Goal: Task Accomplishment & Management: Use online tool/utility

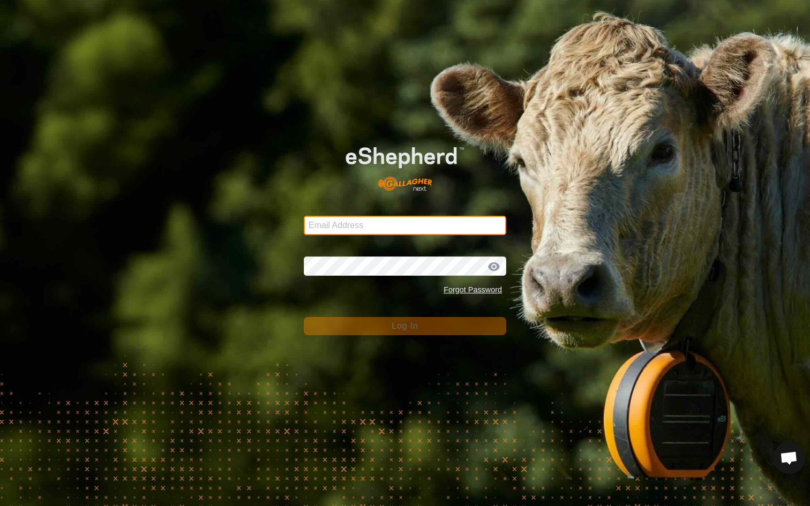
type input "steve@reddsummit.com"
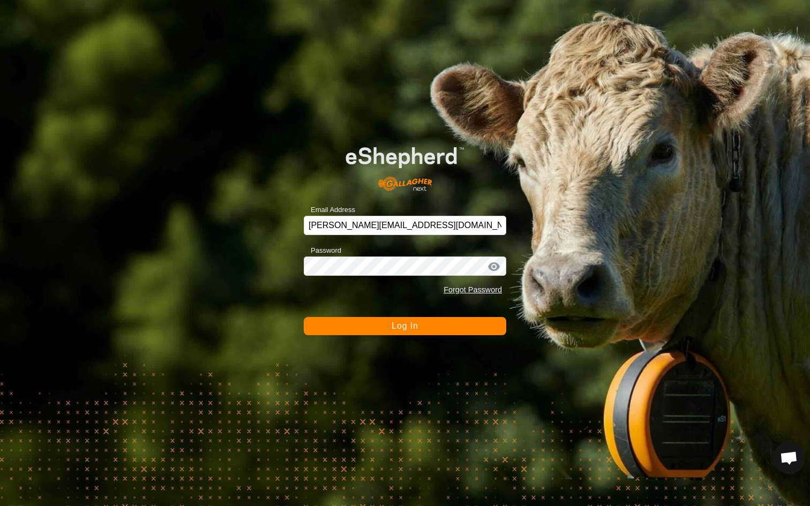
click at [326, 327] on button "Log In" at bounding box center [405, 326] width 203 height 18
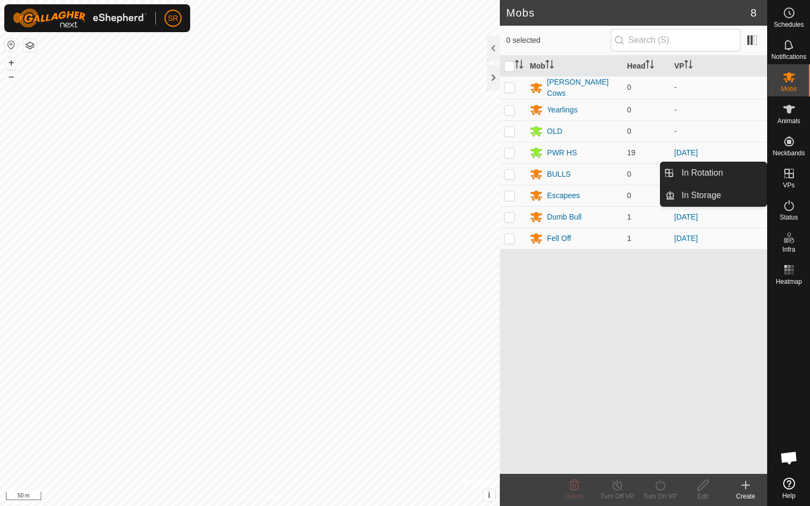
click at [788, 177] on icon at bounding box center [790, 174] width 10 height 10
click at [783, 176] on icon at bounding box center [789, 173] width 13 height 13
click at [713, 179] on link "In Rotation" at bounding box center [721, 172] width 92 height 21
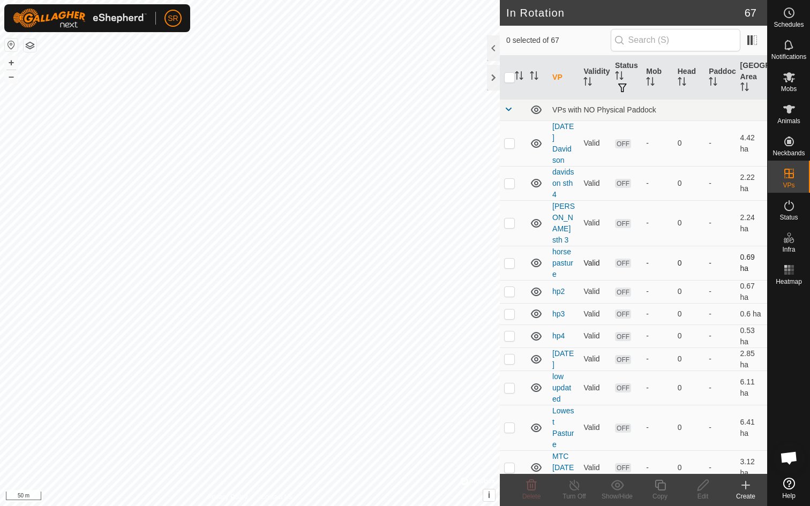
checkbox input "true"
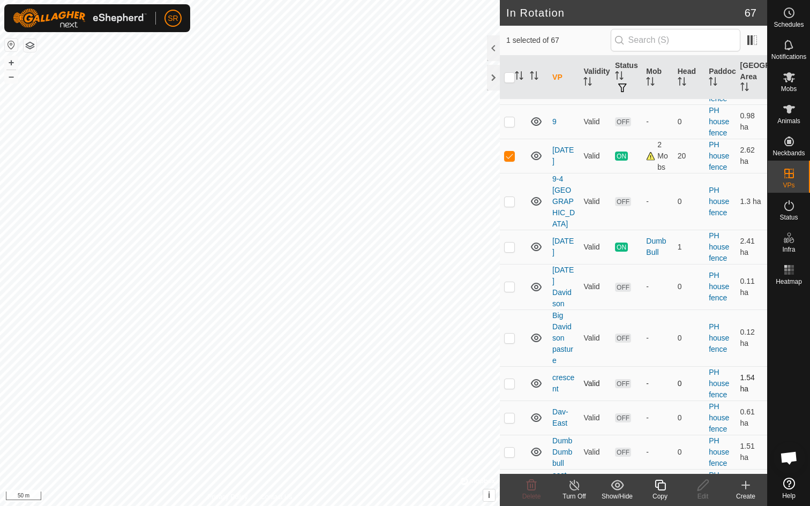
scroll to position [928, 0]
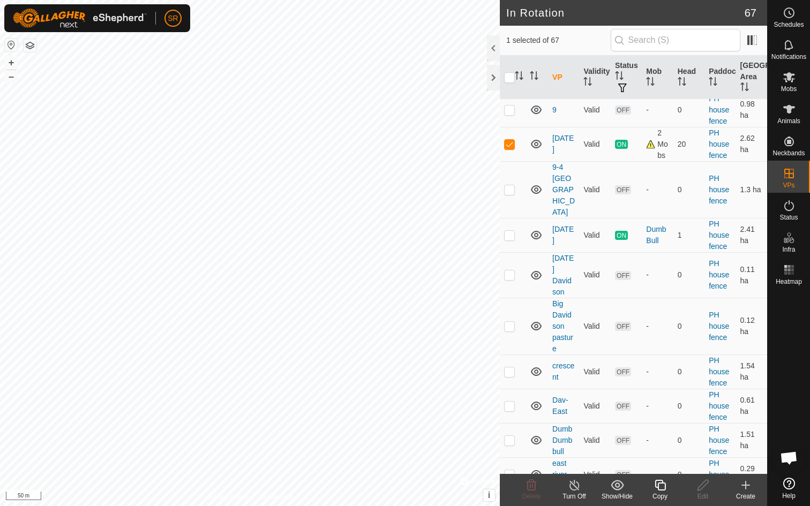
click at [663, 491] on icon at bounding box center [660, 485] width 13 height 13
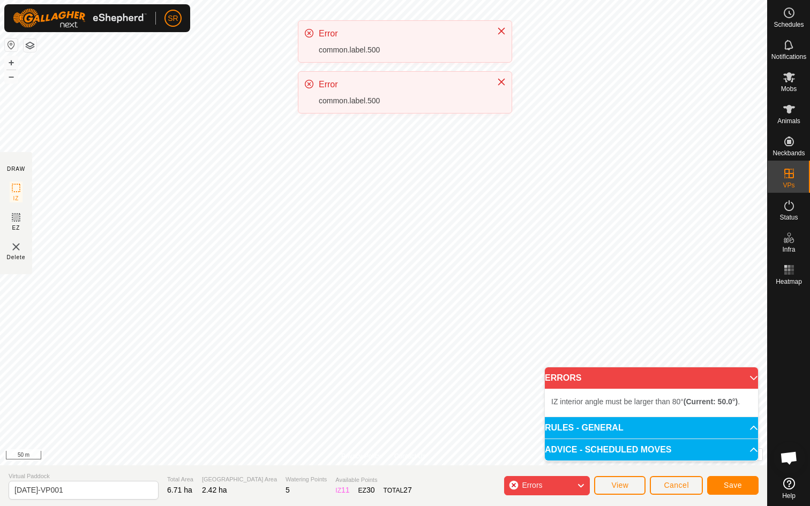
click at [355, 222] on div "SR Schedules Notifications Mobs Animals Neckbands VPs Status Infra Heatmap Help…" at bounding box center [405, 253] width 810 height 506
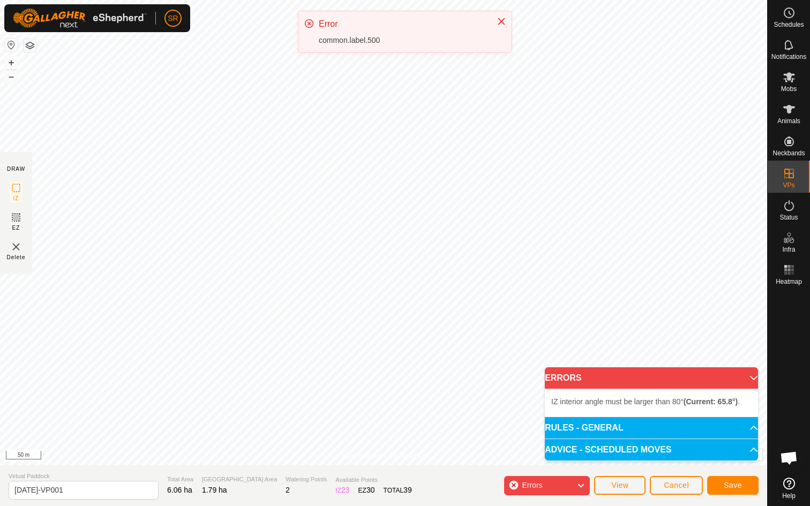
click at [741, 376] on p-accordion-header "ERRORS" at bounding box center [651, 378] width 213 height 21
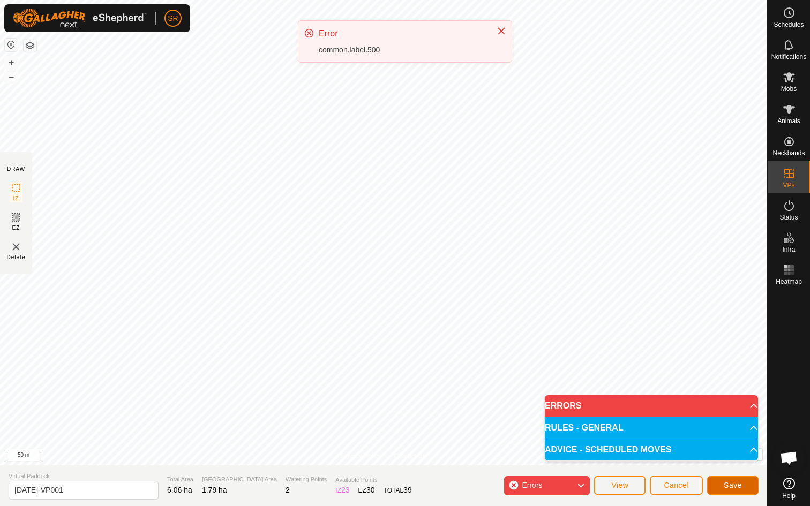
click at [738, 481] on span "Save" at bounding box center [733, 485] width 18 height 9
click at [502, 19] on icon "Close" at bounding box center [501, 21] width 9 height 9
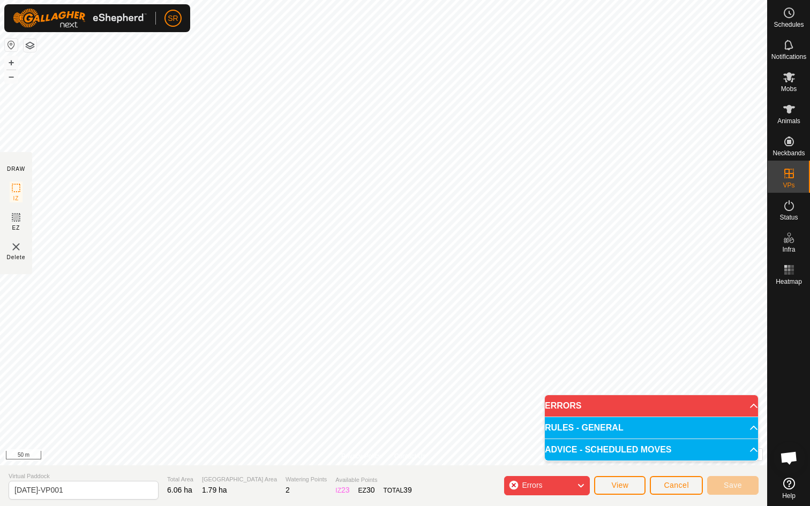
click at [514, 486] on div "Errors" at bounding box center [547, 485] width 86 height 19
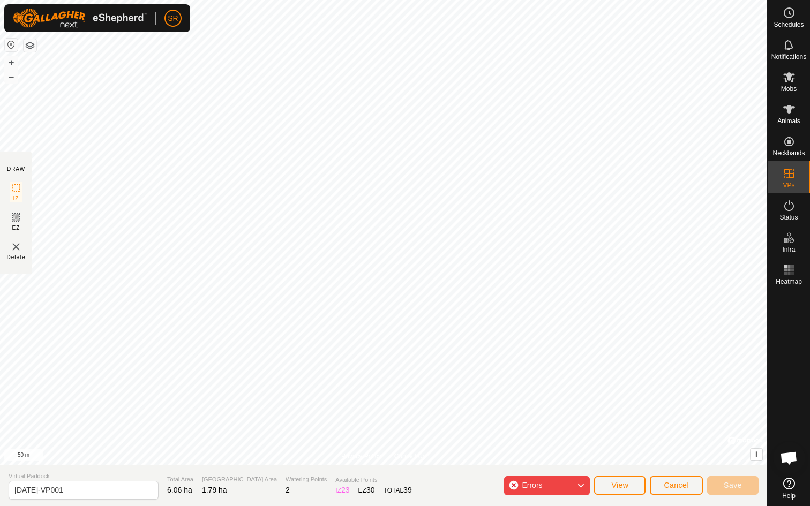
click at [514, 486] on div "Errors" at bounding box center [547, 485] width 86 height 19
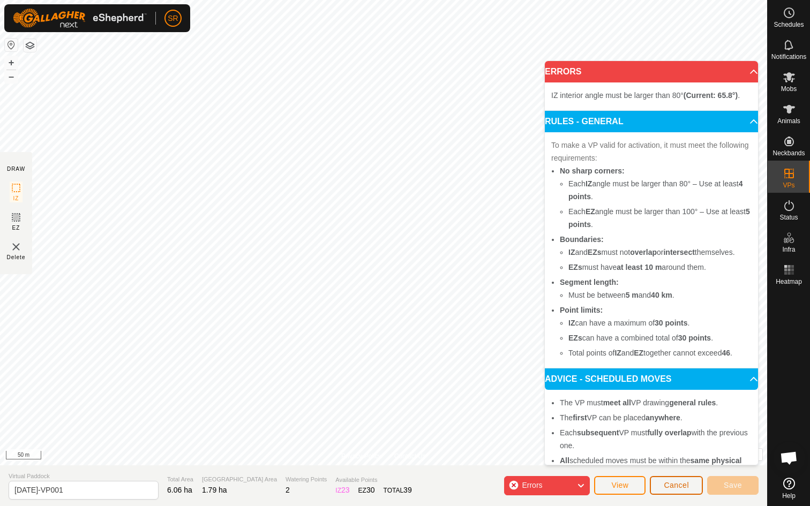
click at [682, 485] on span "Cancel" at bounding box center [676, 485] width 25 height 9
click at [517, 486] on div "Errors" at bounding box center [547, 485] width 86 height 19
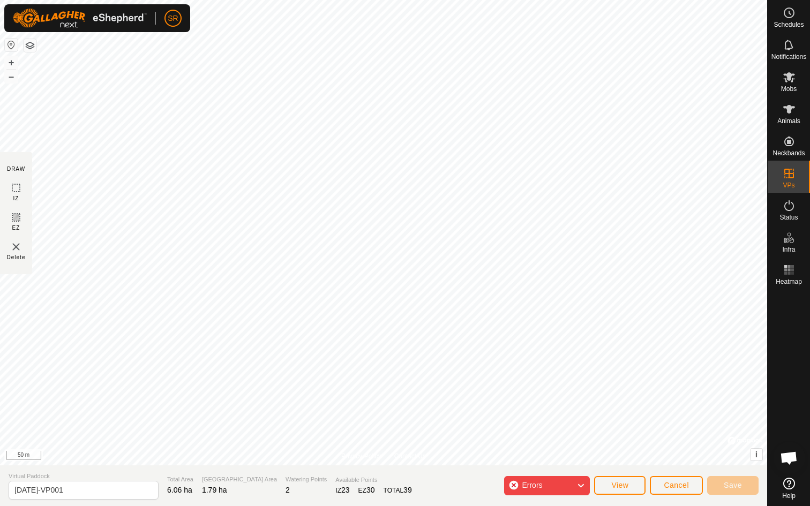
click at [516, 484] on div "Errors" at bounding box center [547, 485] width 86 height 19
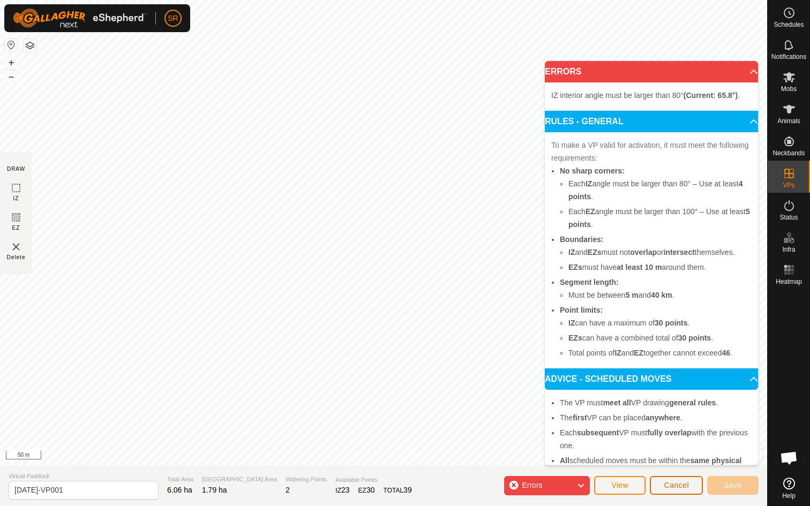
click at [691, 484] on button "Cancel" at bounding box center [676, 485] width 53 height 19
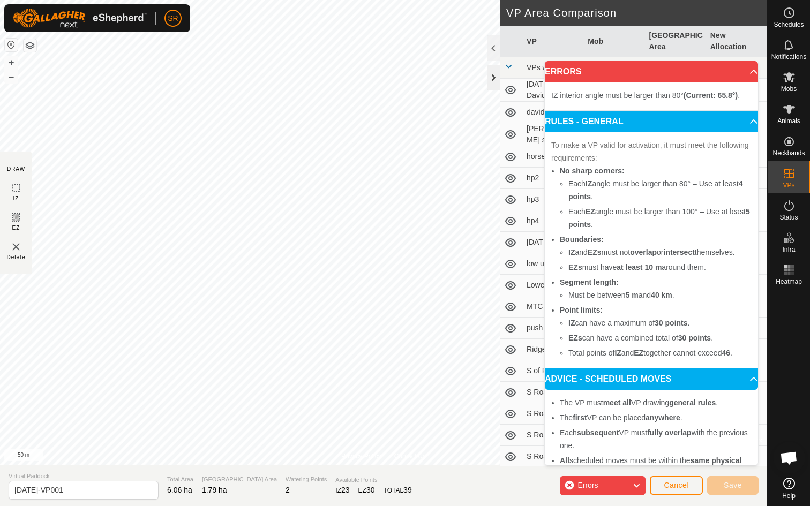
click at [491, 74] on div at bounding box center [493, 78] width 13 height 26
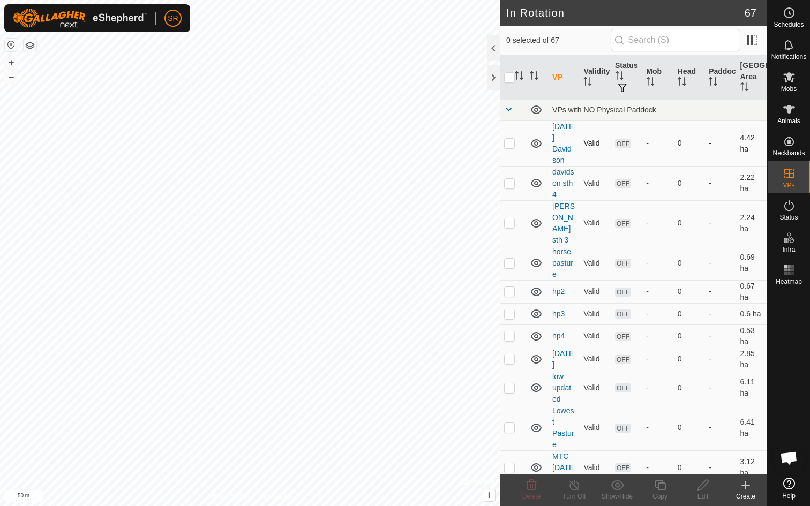
click at [510, 139] on p-checkbox at bounding box center [509, 143] width 11 height 9
checkbox input "false"
click at [791, 113] on icon at bounding box center [789, 109] width 13 height 13
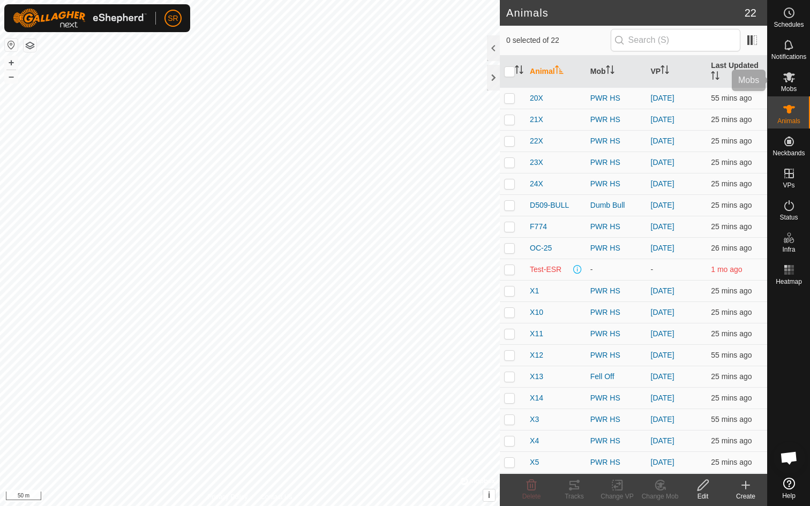
click at [790, 83] on icon at bounding box center [789, 77] width 13 height 13
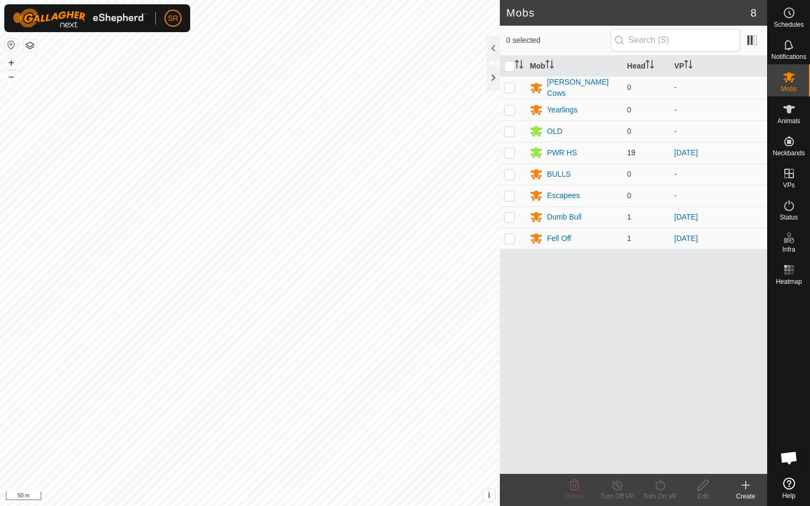
click at [511, 151] on p-checkbox at bounding box center [509, 152] width 11 height 9
checkbox input "true"
click at [509, 221] on td at bounding box center [513, 216] width 26 height 21
checkbox input "true"
click at [660, 488] on icon at bounding box center [660, 485] width 13 height 13
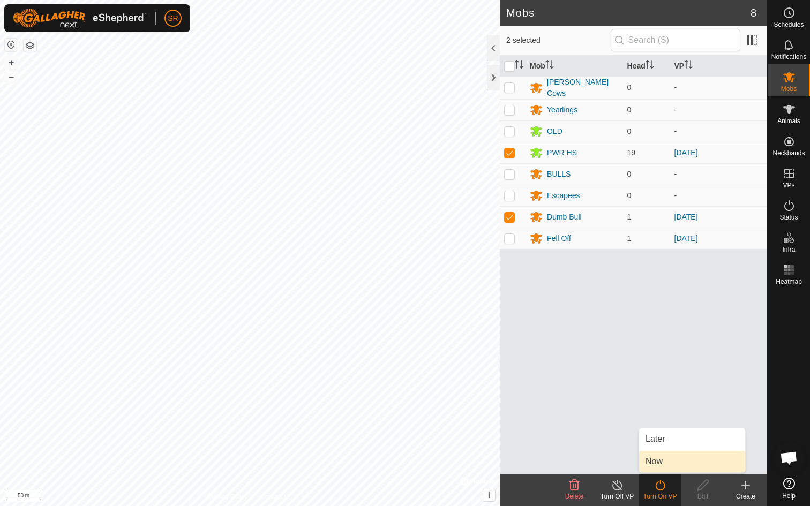
click at [660, 464] on link "Now" at bounding box center [692, 461] width 106 height 21
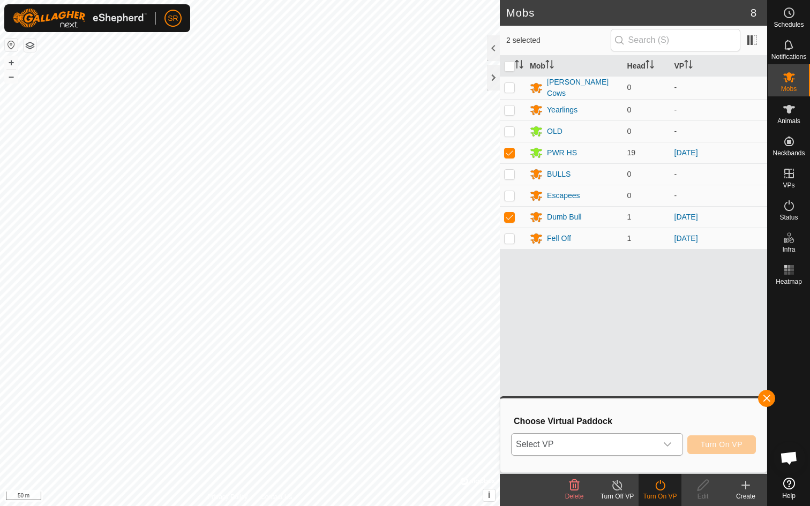
click at [673, 449] on div "dropdown trigger" at bounding box center [667, 444] width 21 height 21
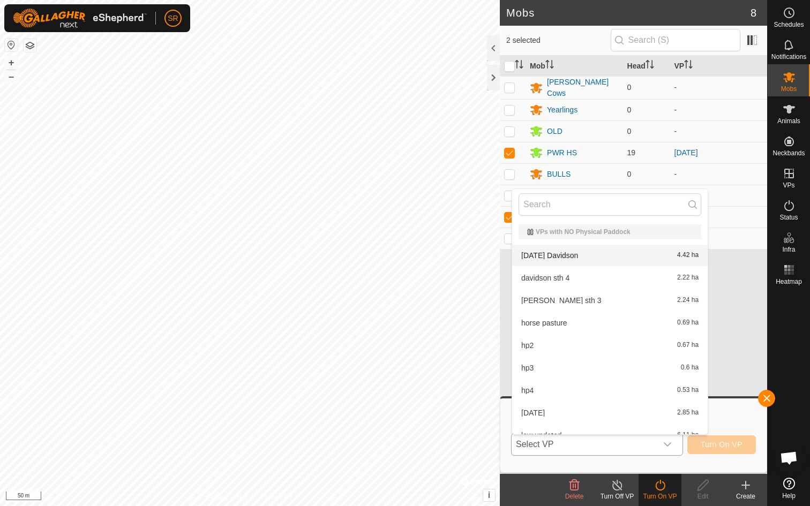
click at [552, 255] on li "Aug 4 Davidson 4.42 ha" at bounding box center [610, 255] width 196 height 21
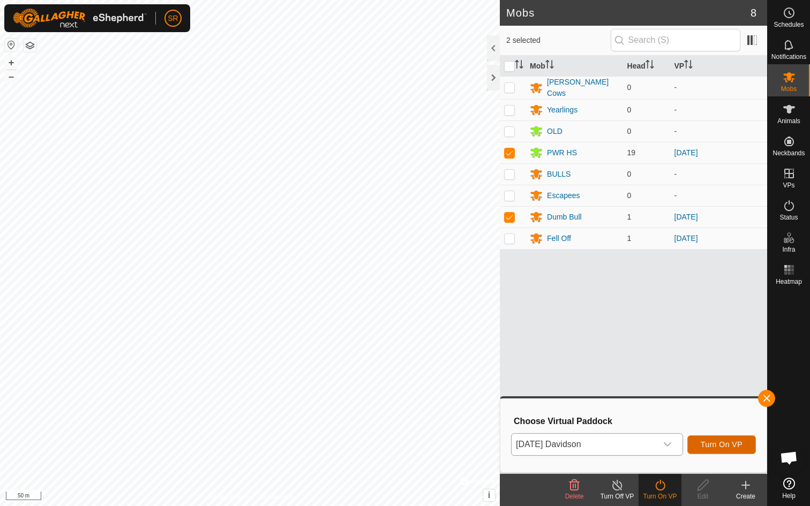
click at [741, 445] on span "Turn On VP" at bounding box center [722, 445] width 42 height 9
